Goal: Information Seeking & Learning: Compare options

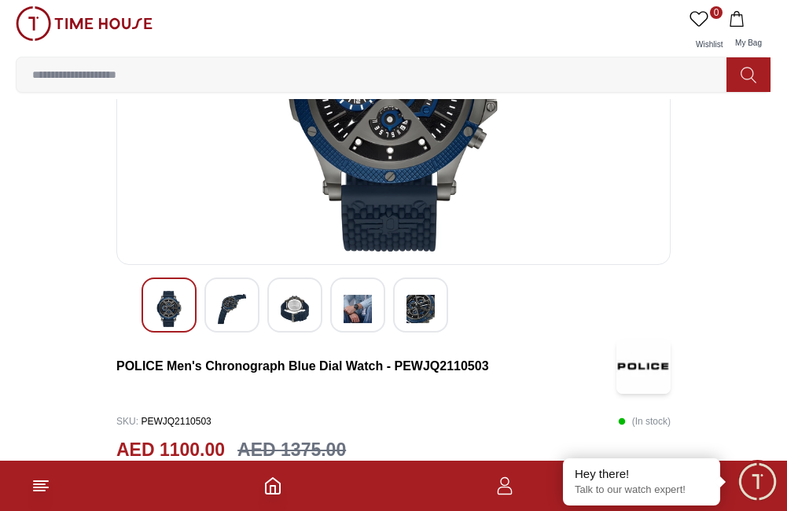
click at [539, 296] on div at bounding box center [394, 305] width 504 height 55
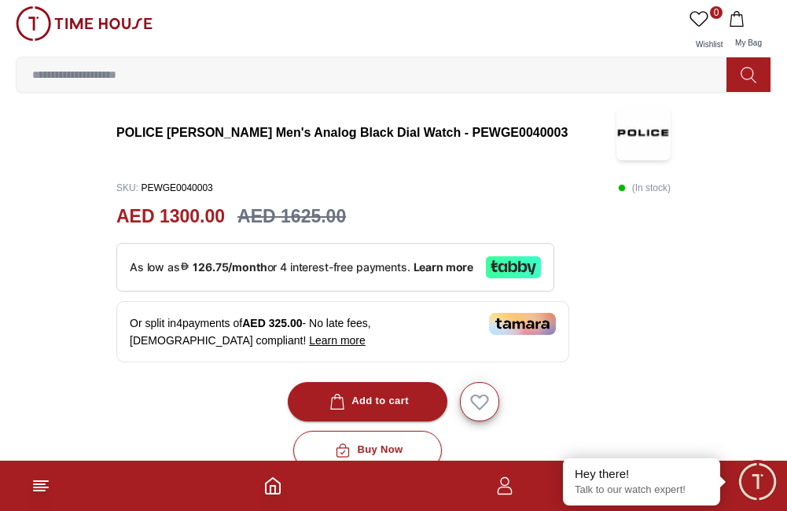
scroll to position [423, 0]
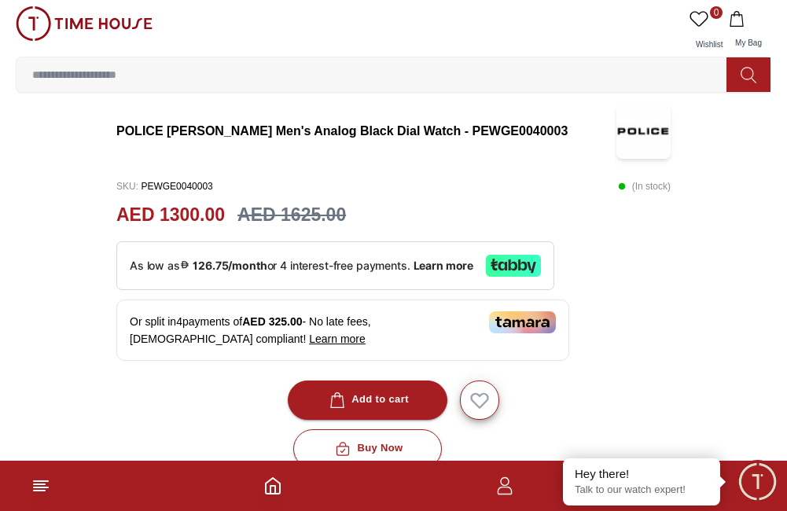
click at [223, 257] on p "As low as 126.75/month or 4 interest-free payments. Learn more" at bounding box center [302, 265] width 344 height 17
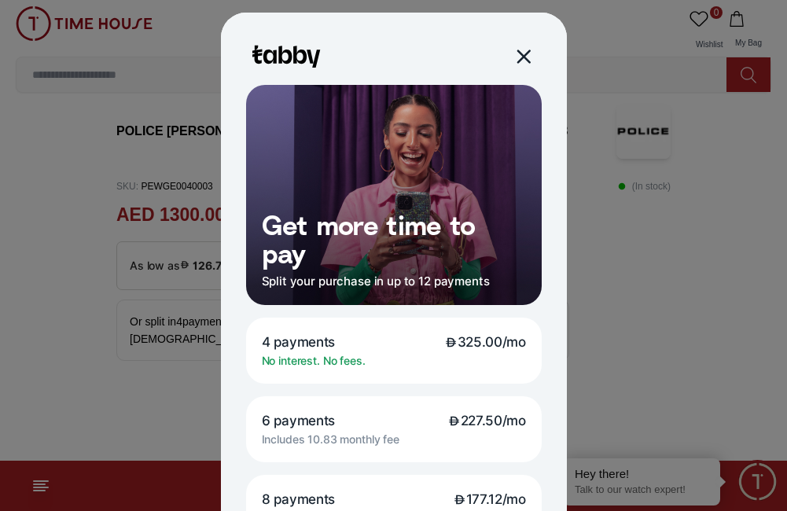
click at [518, 57] on div at bounding box center [523, 56] width 18 height 18
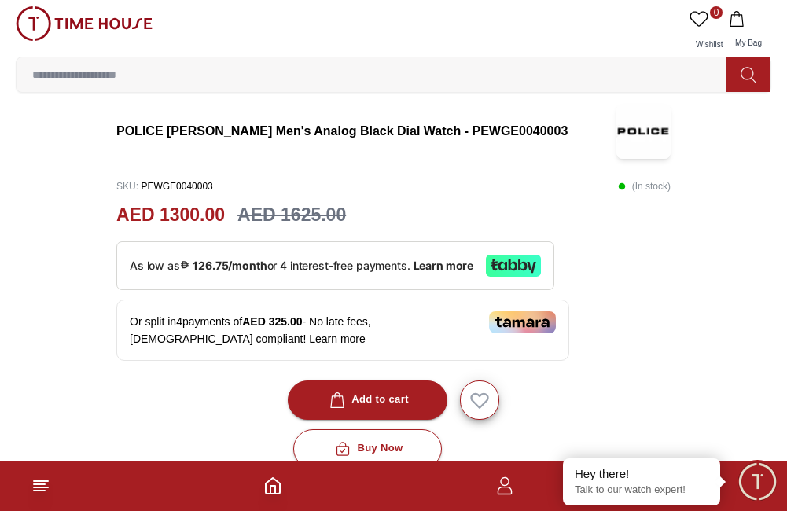
click at [347, 178] on div "SKU : PEWGE0040003 ( In stock )" at bounding box center [393, 187] width 555 height 24
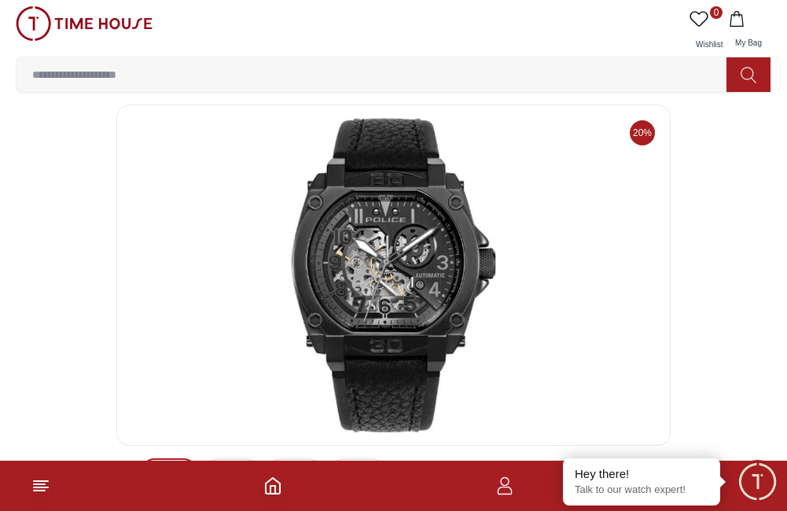
scroll to position [0, 0]
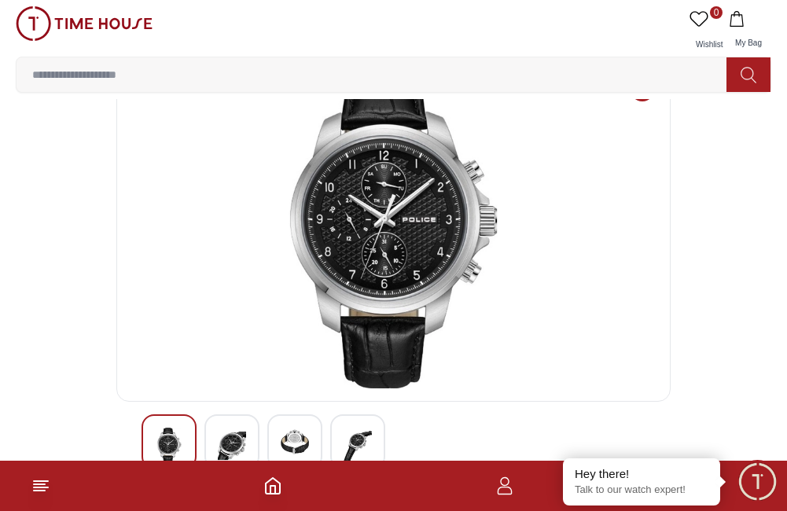
scroll to position [31, 0]
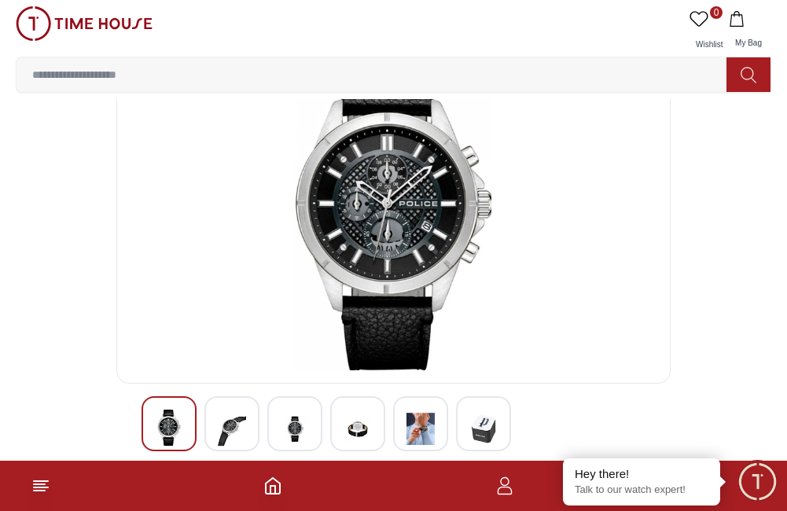
scroll to position [65, 0]
